Goal: Use online tool/utility: Use online tool/utility

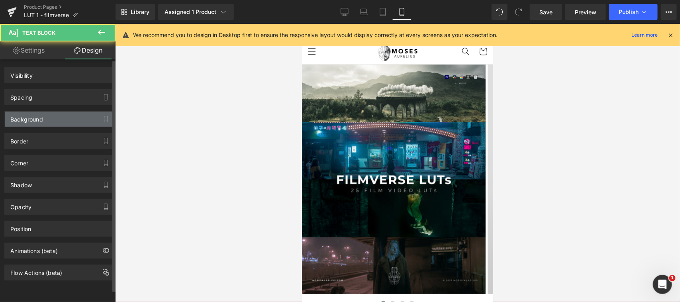
click at [53, 118] on div "Background" at bounding box center [59, 119] width 109 height 15
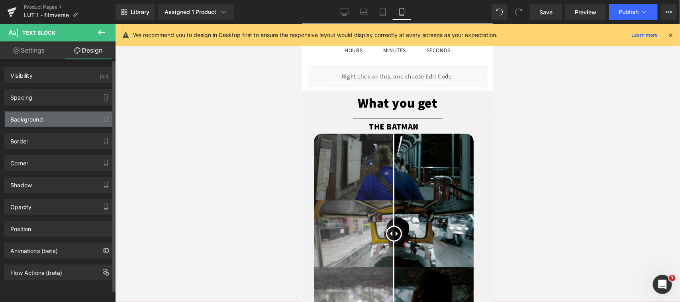
scroll to position [498, 0]
click at [52, 116] on div "Background" at bounding box center [59, 119] width 109 height 15
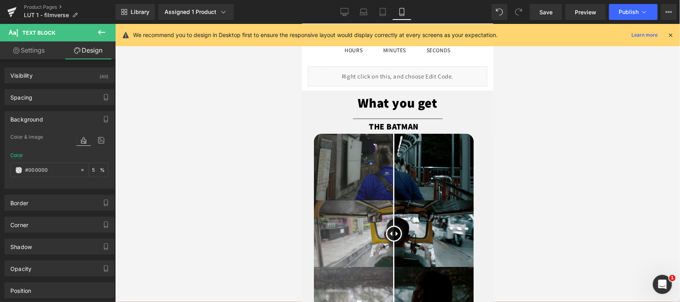
click at [96, 50] on img at bounding box center [48, 46] width 96 height 6
type input "#f2f2f2"
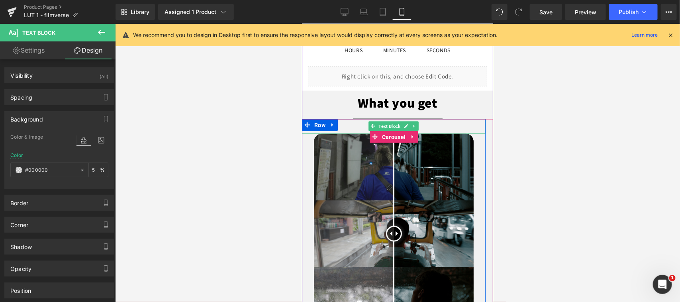
click at [388, 126] on span "Text Block" at bounding box center [389, 126] width 25 height 10
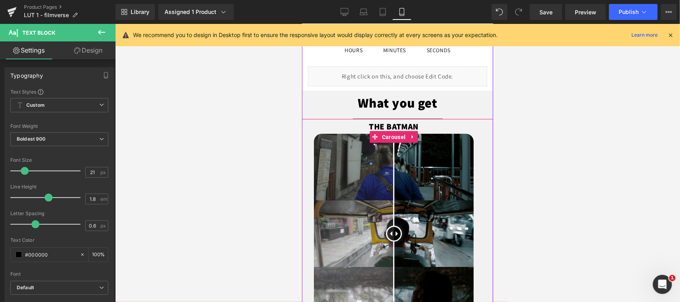
scroll to position [664, 0]
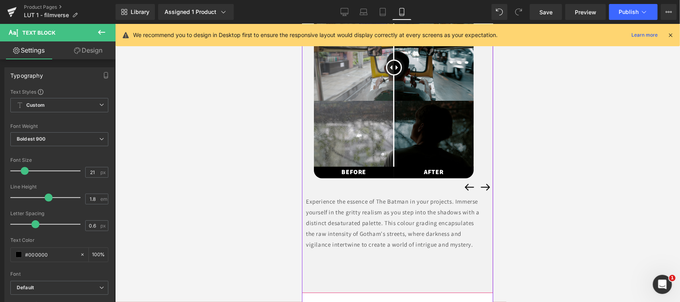
click at [396, 205] on p "Experience the essence of The Batman in your projects. Immerse yourself in the …" at bounding box center [394, 223] width 176 height 54
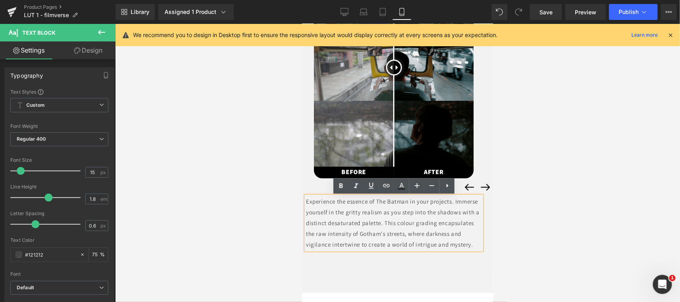
click at [353, 171] on span "Text Block" at bounding box center [349, 172] width 25 height 10
click at [358, 236] on p "Experience the essence of The Batman in your projects. Immerse yourself in the …" at bounding box center [394, 223] width 176 height 54
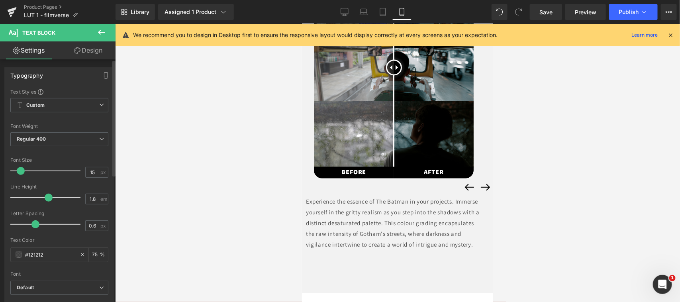
click at [103, 74] on icon "button" at bounding box center [106, 75] width 6 height 6
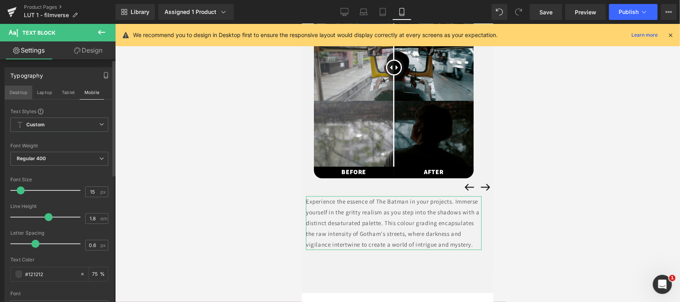
click at [20, 92] on button "Desktop" at bounding box center [19, 93] width 28 height 14
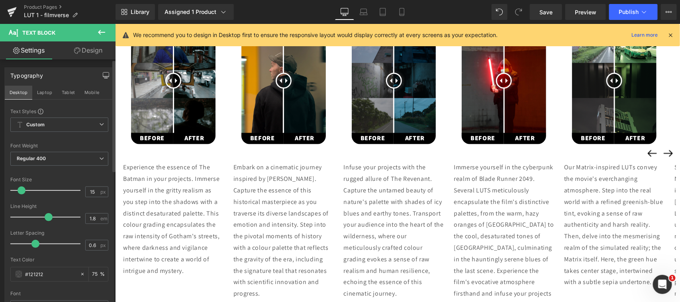
type input "16"
type input "75"
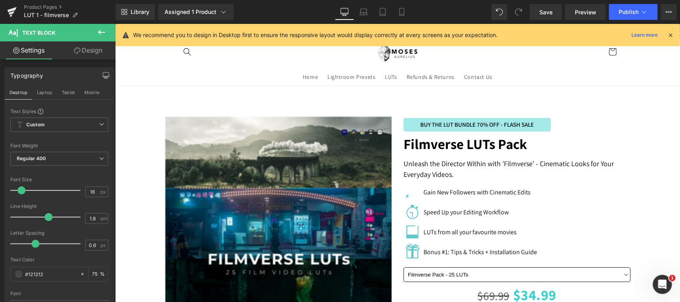
click at [18, 29] on button "X" at bounding box center [9, 20] width 18 height 17
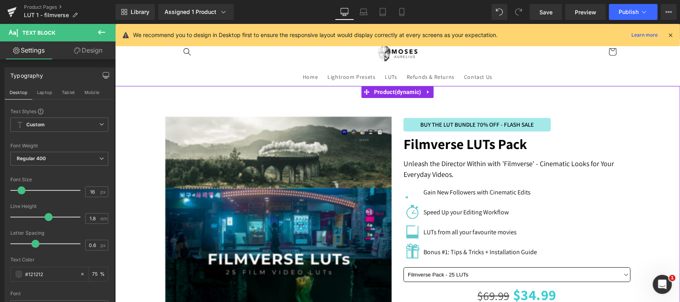
scroll to position [498, 0]
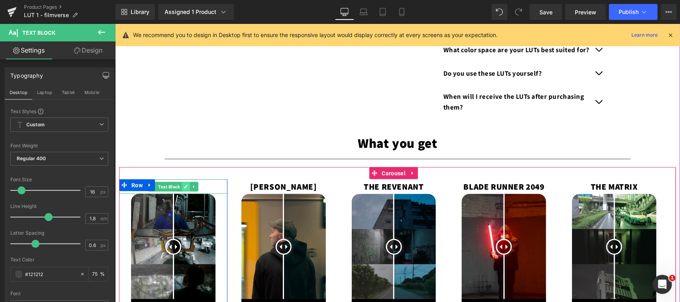
click at [183, 188] on link at bounding box center [185, 187] width 8 height 10
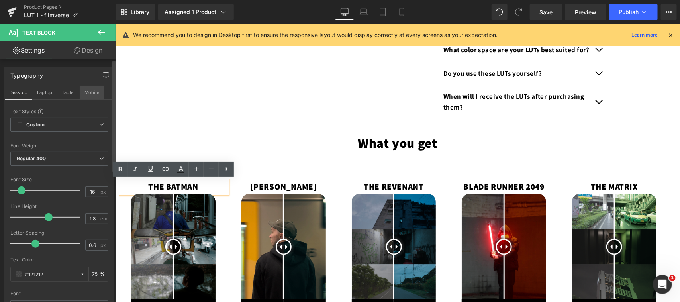
click at [90, 92] on button "Mobile" at bounding box center [92, 93] width 24 height 14
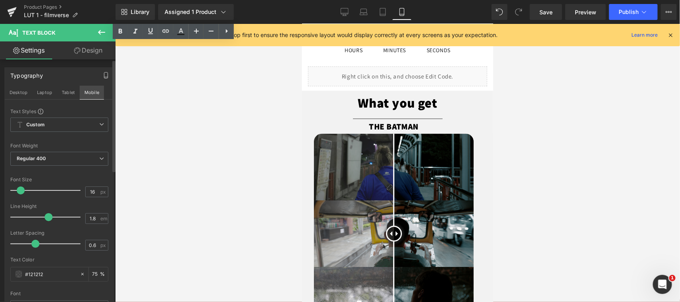
type input "15"
type input "75"
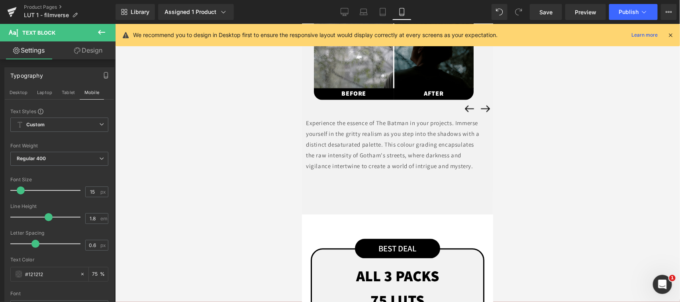
scroll to position [577, 0]
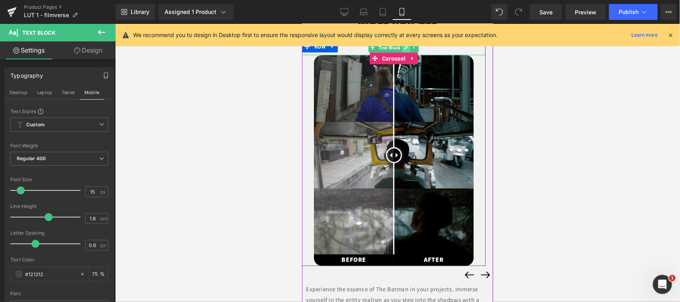
click at [406, 47] on icon at bounding box center [406, 48] width 4 height 4
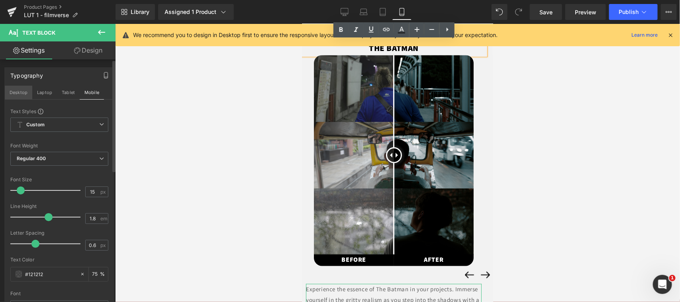
click at [15, 91] on button "Desktop" at bounding box center [19, 93] width 28 height 14
type input "16"
type input "75"
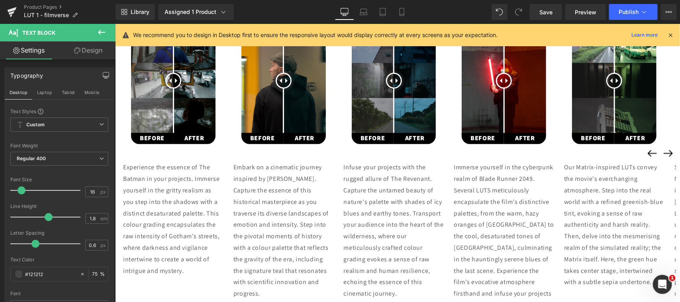
scroll to position [498, 0]
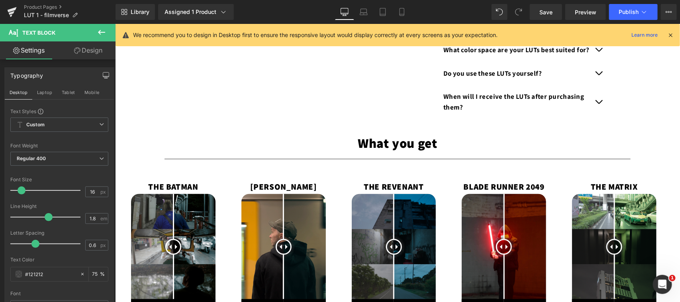
click at [170, 186] on div "THE BATMAN Text Block" at bounding box center [173, 186] width 108 height 15
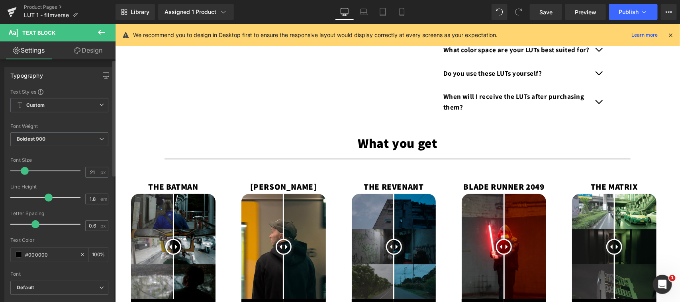
click at [104, 76] on icon "button" at bounding box center [106, 75] width 6 height 6
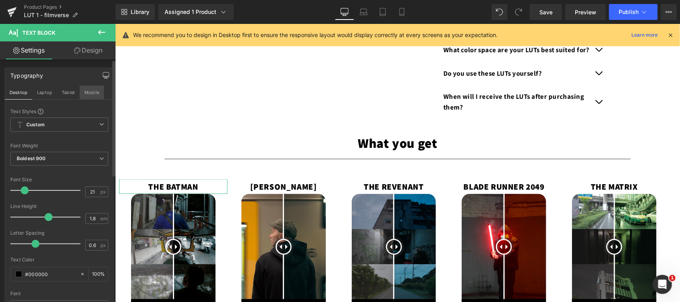
click at [88, 90] on button "Mobile" at bounding box center [92, 93] width 24 height 14
type input "100"
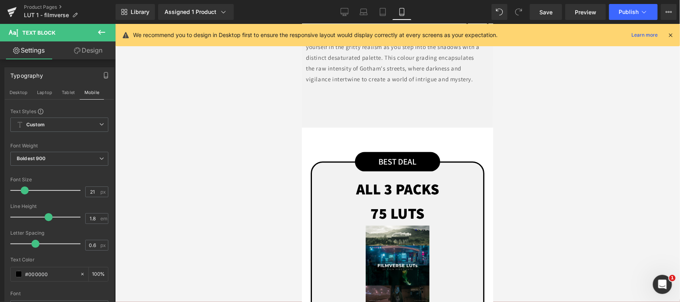
scroll to position [664, 0]
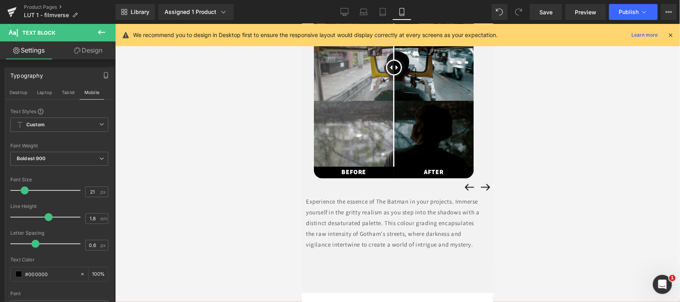
click at [358, 173] on div "BEFORE Text Block" at bounding box center [354, 173] width 80 height 12
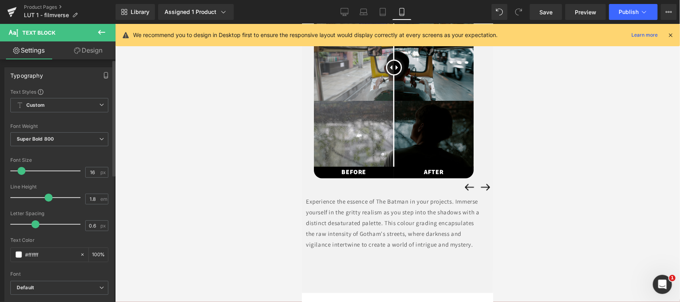
click at [104, 73] on icon "button" at bounding box center [106, 76] width 4 height 6
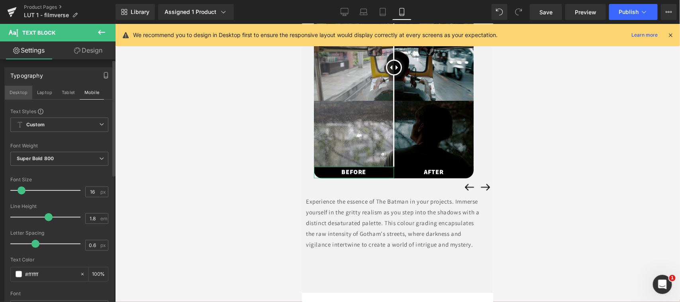
click at [17, 92] on button "Desktop" at bounding box center [19, 93] width 28 height 14
type input "100"
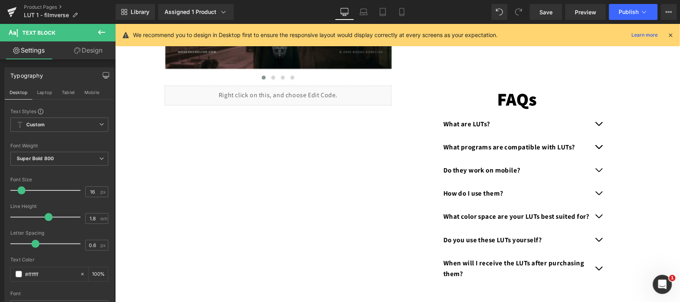
scroll to position [664, 0]
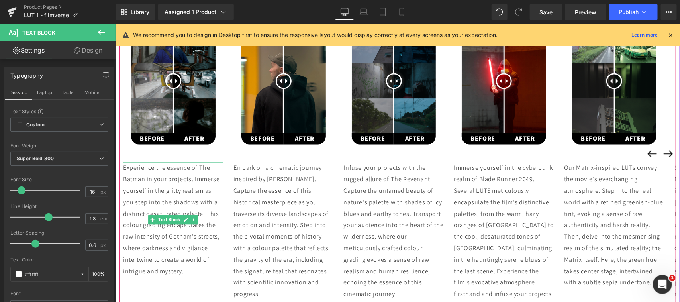
click at [151, 182] on p "Experience the essence of The Batman in your projects. Immerse yourself in the …" at bounding box center [173, 219] width 100 height 115
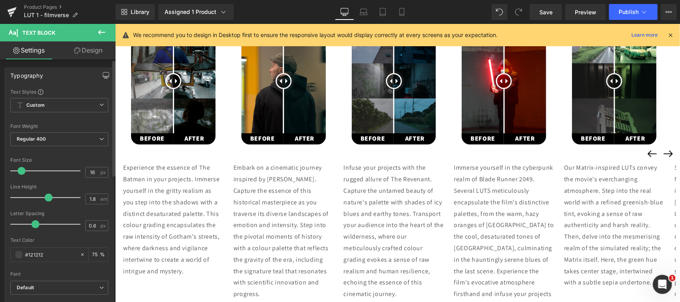
click at [103, 73] on icon "button" at bounding box center [106, 75] width 6 height 6
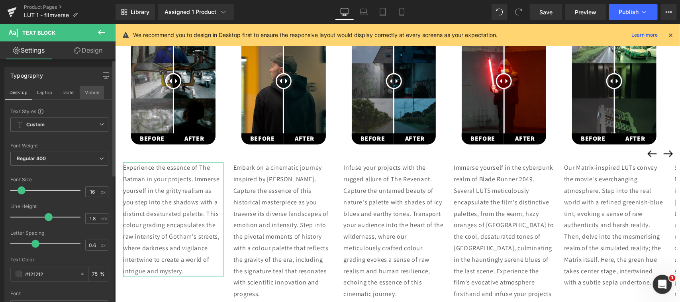
click at [90, 91] on button "Mobile" at bounding box center [92, 93] width 24 height 14
type input "15"
type input "75"
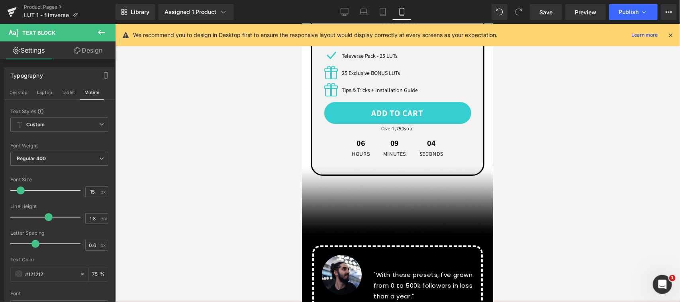
scroll to position [830, 0]
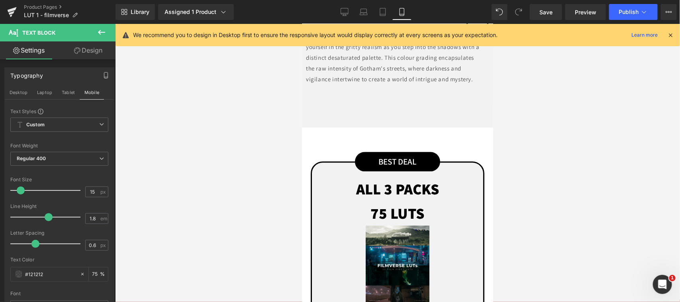
click at [379, 84] on p "Experience the essence of The Batman in your projects. Immerse yourself in the …" at bounding box center [394, 57] width 176 height 54
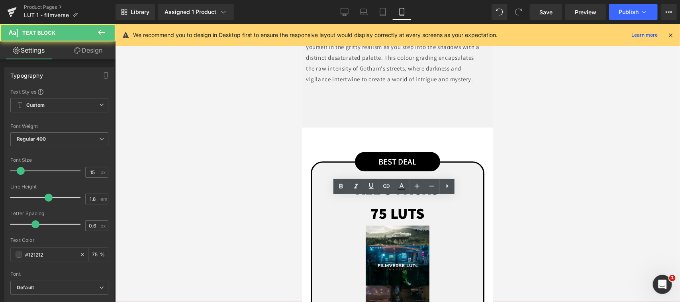
scroll to position [664, 0]
